Goal: Transaction & Acquisition: Purchase product/service

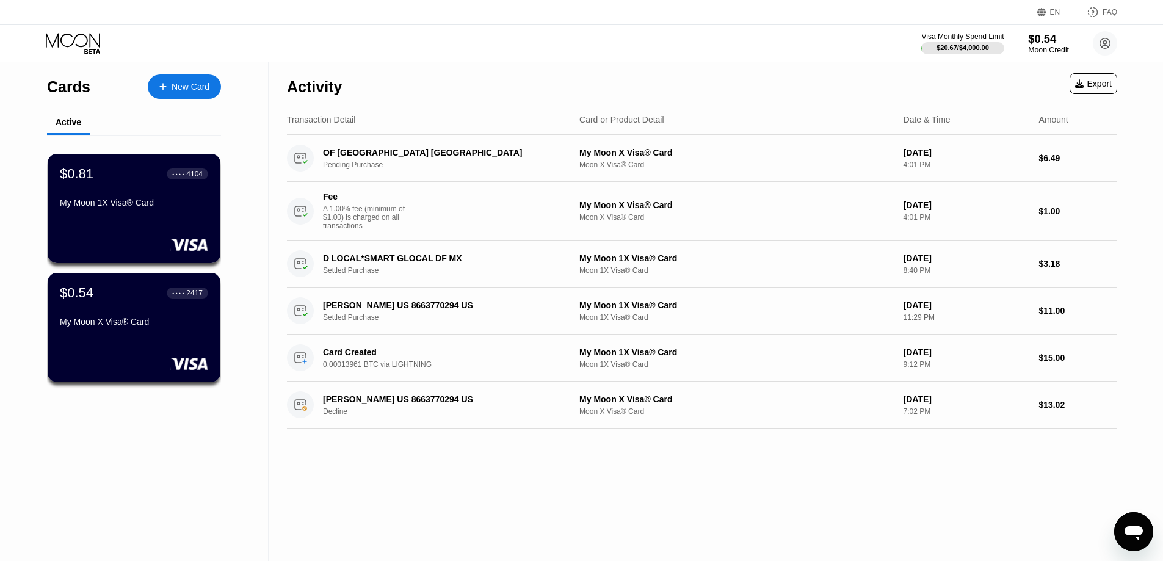
click at [1050, 51] on div "Moon Credit" at bounding box center [1048, 50] width 41 height 9
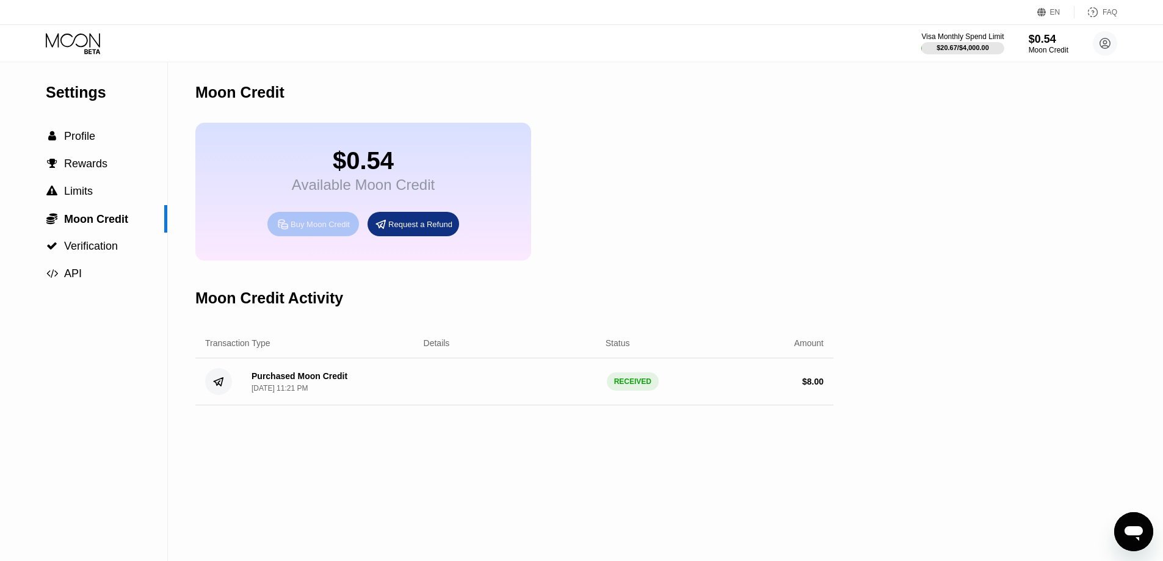
click at [320, 230] on div "Buy Moon Credit" at bounding box center [320, 224] width 59 height 10
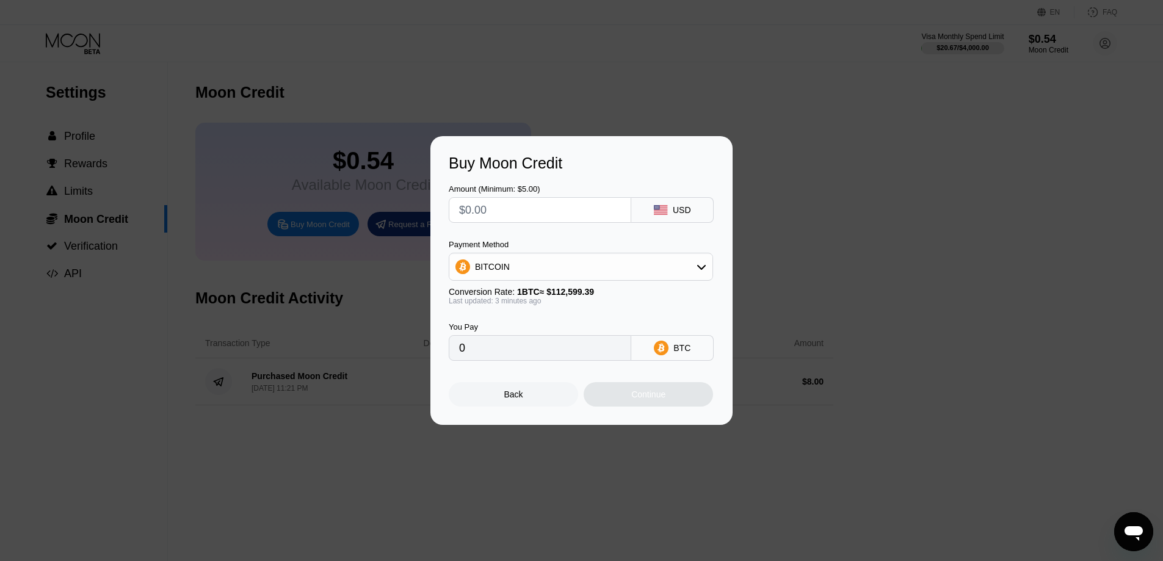
click at [560, 216] on input "text" at bounding box center [540, 210] width 162 height 24
type input "$5"
type input "0.00004441"
type input "$5"
click at [655, 399] on div "Continue" at bounding box center [648, 395] width 34 height 10
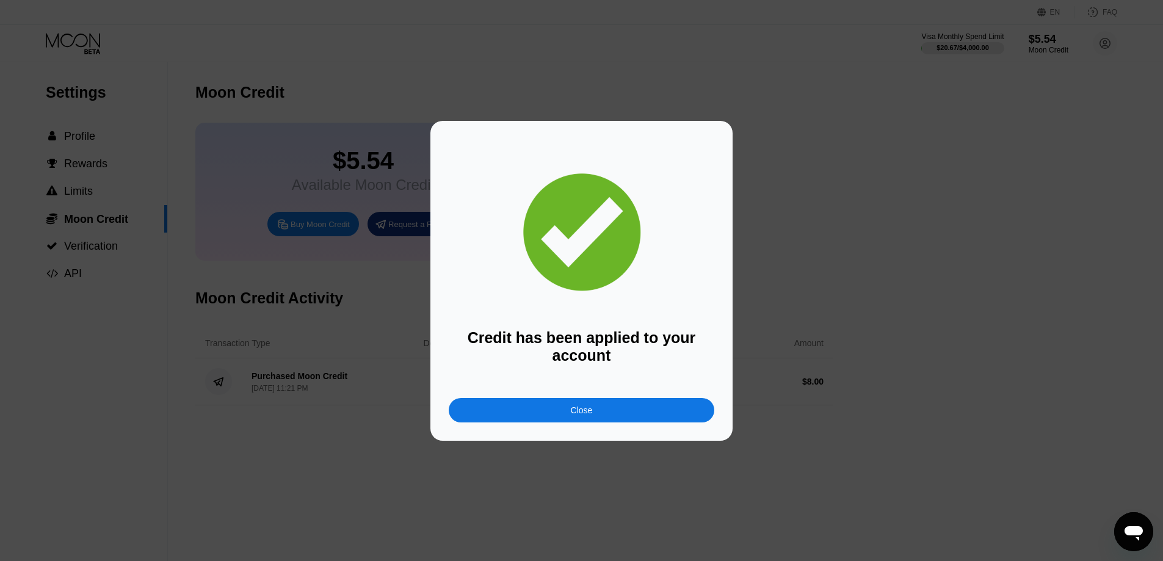
click at [609, 410] on div "Close" at bounding box center [582, 410] width 266 height 24
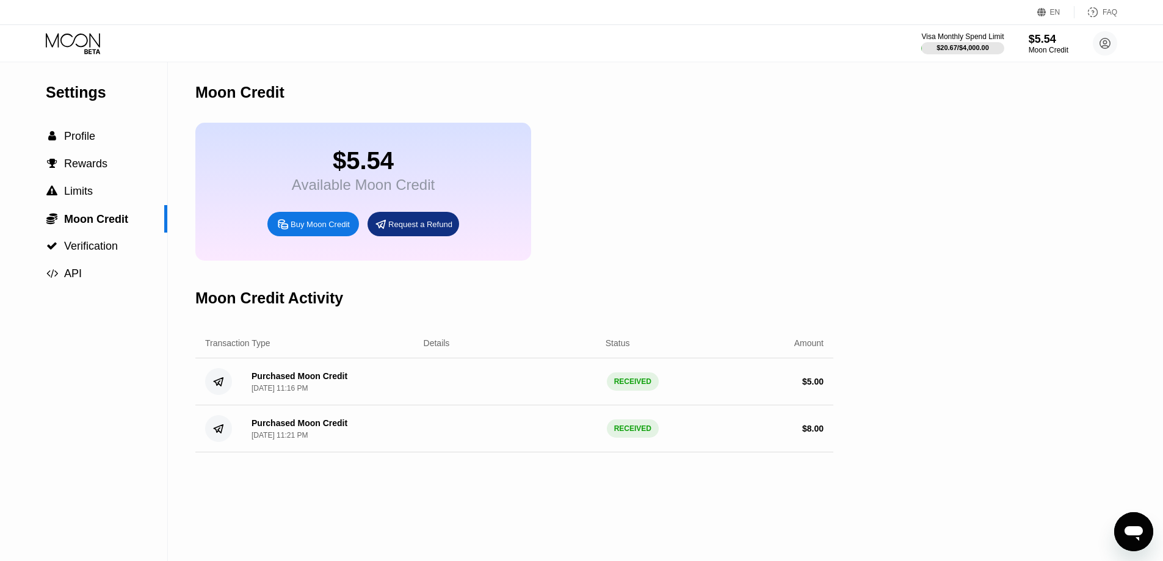
click at [59, 34] on icon at bounding box center [73, 40] width 54 height 14
